Goal: Book appointment/travel/reservation

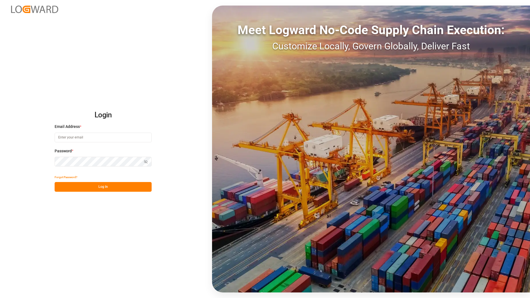
click at [96, 138] on input at bounding box center [103, 137] width 97 height 10
type input "[PERSON_NAME][EMAIL_ADDRESS][DOMAIN_NAME]"
click at [104, 187] on button "Log In" at bounding box center [103, 187] width 97 height 10
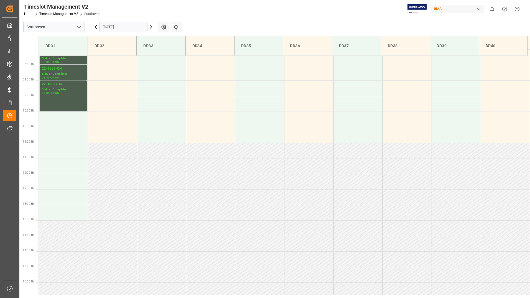
scroll to position [227, 0]
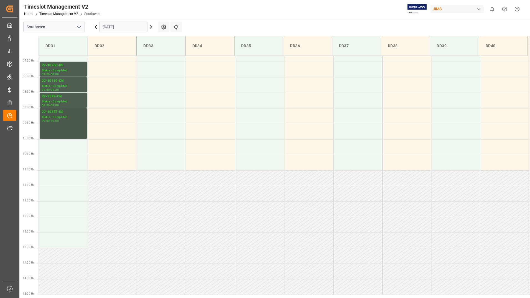
click at [68, 120] on div "09:00 - 10:00" at bounding box center [63, 120] width 43 height 3
click at [127, 26] on input "11.09.2025" at bounding box center [123, 27] width 48 height 11
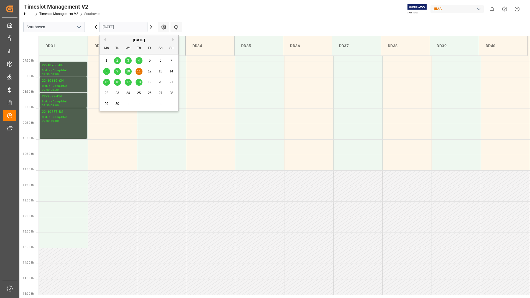
click at [150, 71] on span "12" at bounding box center [150, 71] width 4 height 4
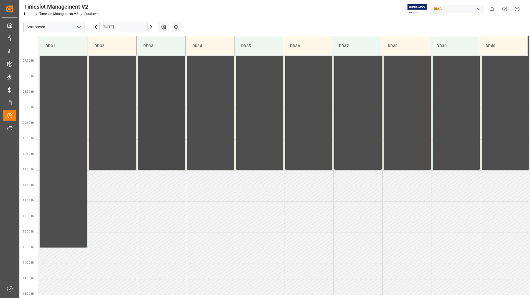
scroll to position [255, 0]
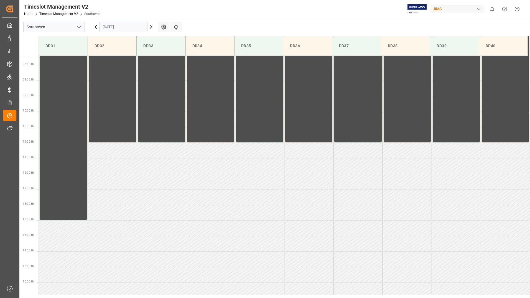
click at [124, 27] on input "12.09.2025" at bounding box center [123, 27] width 48 height 11
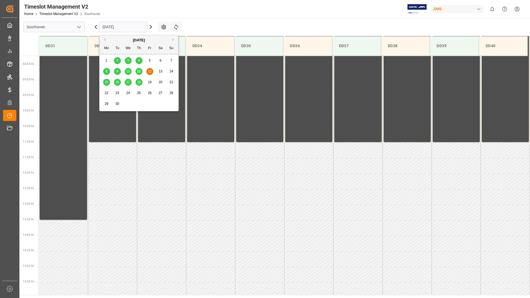
click at [150, 72] on span "12" at bounding box center [150, 71] width 4 height 4
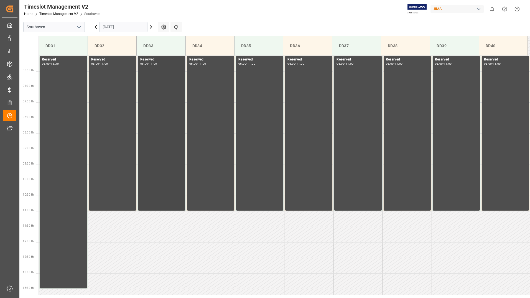
scroll to position [199, 0]
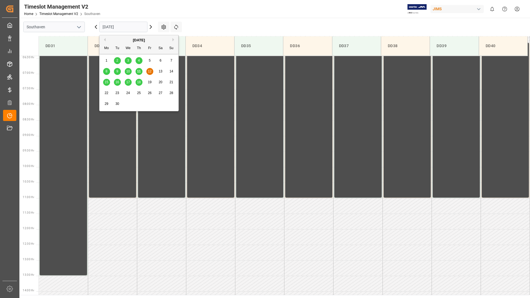
click at [124, 27] on input "12.09.2025" at bounding box center [123, 27] width 48 height 11
click at [140, 71] on span "11" at bounding box center [139, 71] width 4 height 4
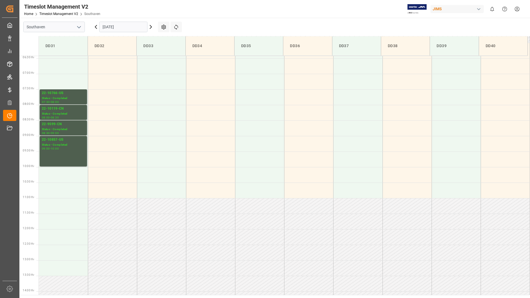
scroll to position [227, 0]
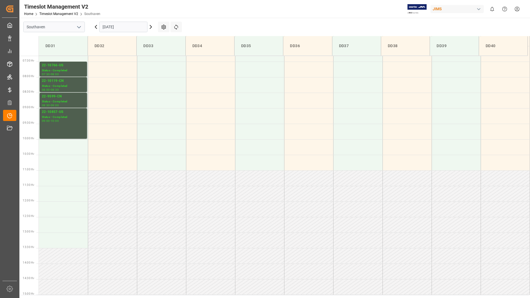
click at [127, 27] on input "11.09.2025" at bounding box center [123, 27] width 48 height 11
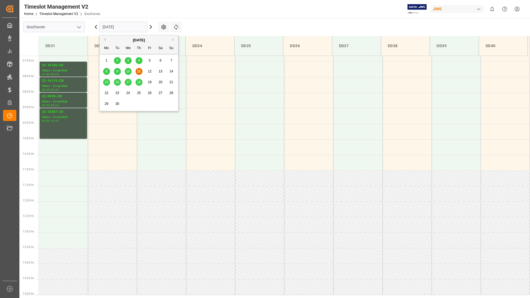
click at [106, 83] on span "15" at bounding box center [106, 82] width 4 height 4
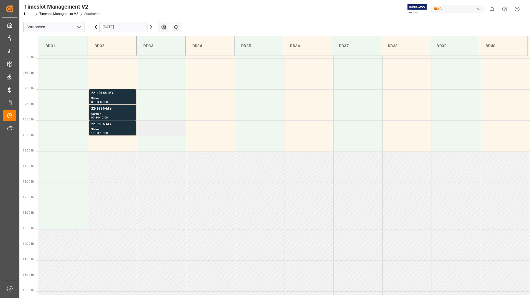
scroll to position [255, 0]
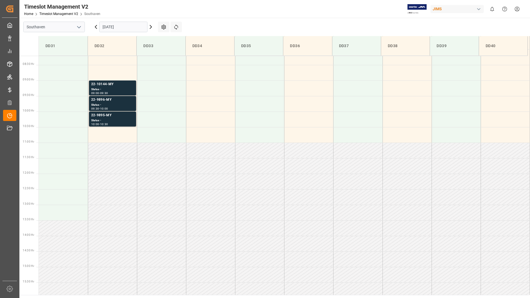
click at [134, 27] on input "15.09.2025" at bounding box center [123, 27] width 48 height 11
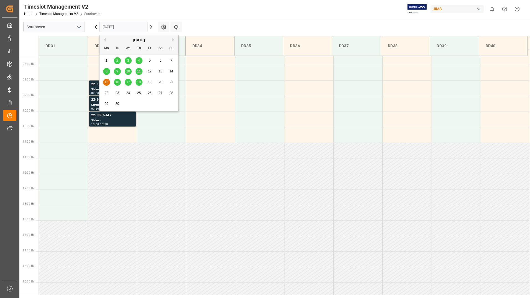
click at [118, 82] on span "16" at bounding box center [117, 82] width 4 height 4
click at [129, 27] on input "16.09.2025" at bounding box center [123, 27] width 48 height 11
click at [129, 83] on span "17" at bounding box center [128, 82] width 4 height 4
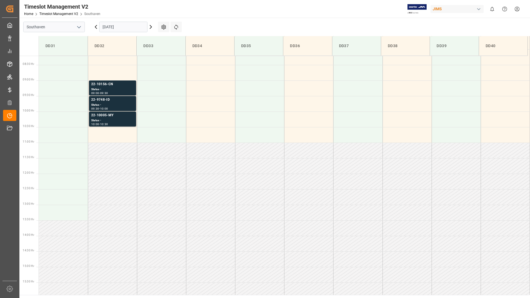
click at [130, 28] on input "17.09.2025" at bounding box center [123, 27] width 48 height 11
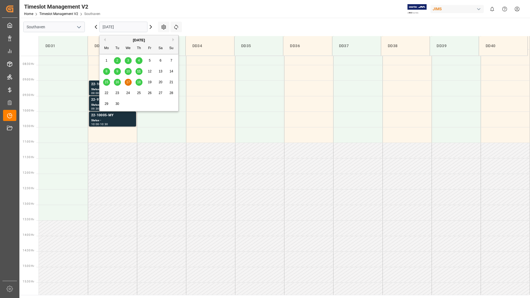
click at [139, 84] on span "18" at bounding box center [139, 82] width 4 height 4
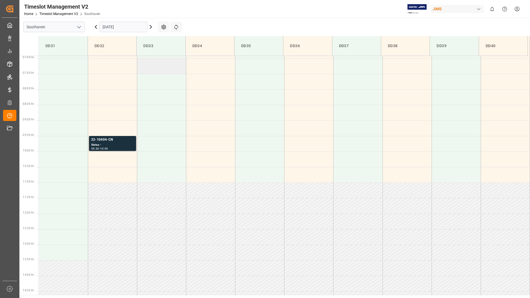
scroll to position [227, 0]
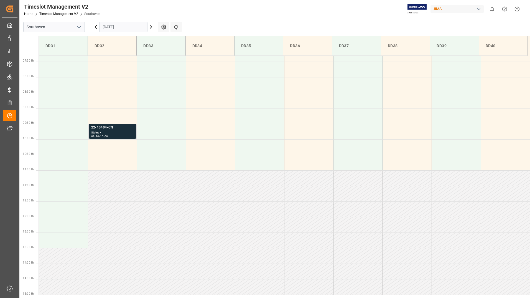
click at [124, 132] on div "Status -" at bounding box center [112, 132] width 43 height 5
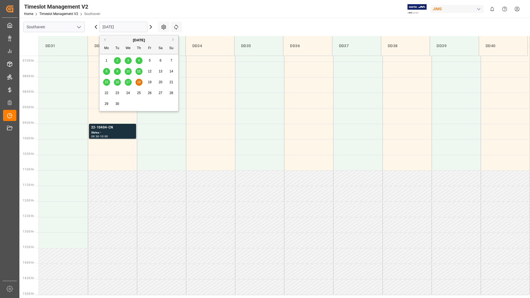
click at [125, 27] on input "18.09.2025" at bounding box center [123, 27] width 48 height 11
click at [106, 82] on span "15" at bounding box center [106, 82] width 4 height 4
